Goal: Navigation & Orientation: Find specific page/section

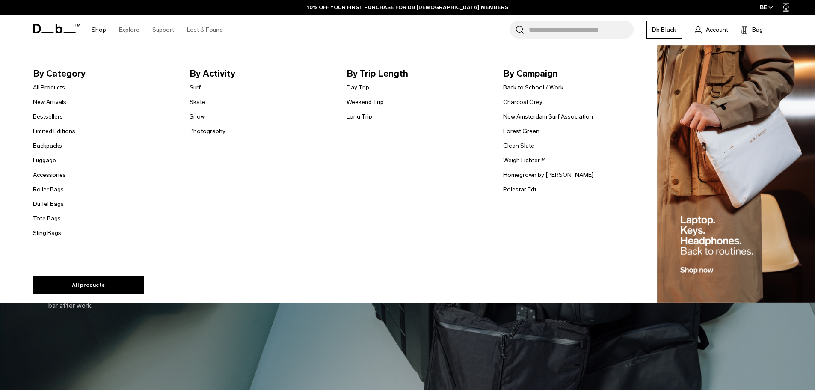
drag, startPoint x: 0, startPoint y: 0, endPoint x: 52, endPoint y: 87, distance: 101.1
click at [52, 87] on link "All Products" at bounding box center [49, 87] width 32 height 9
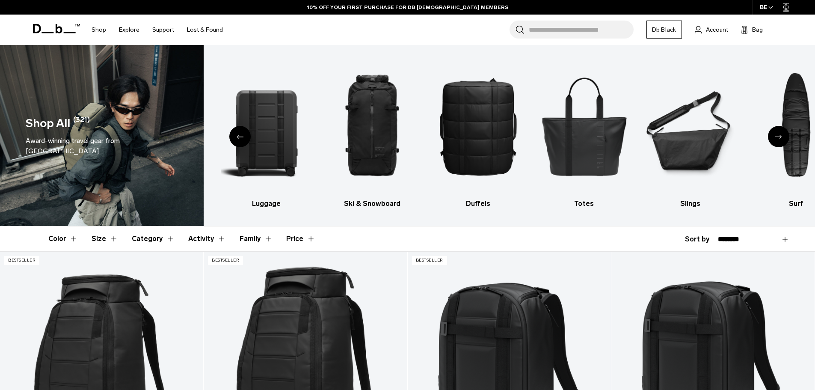
click at [231, 141] on div "Previous slide" at bounding box center [239, 136] width 21 height 21
